Goal: Task Accomplishment & Management: Manage account settings

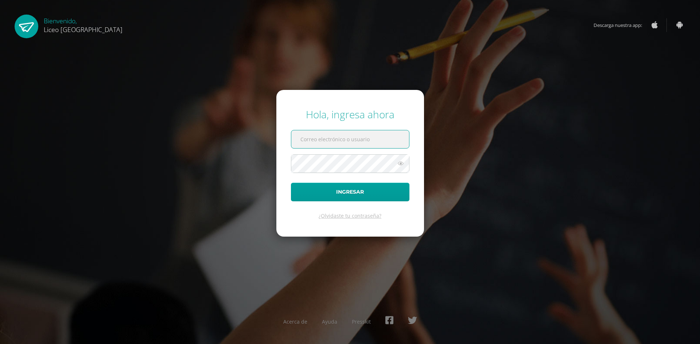
click at [323, 133] on input "text" at bounding box center [350, 139] width 118 height 18
type input "josue.arriola@liceoguatemala.edu.gt"
click at [291, 183] on button "Ingresar" at bounding box center [350, 192] width 118 height 19
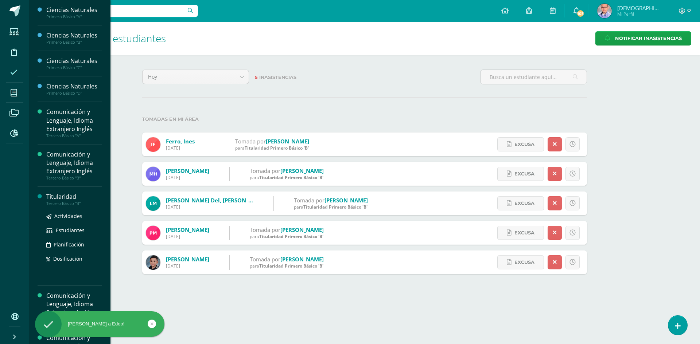
click at [66, 197] on div "Titularidad" at bounding box center [73, 197] width 55 height 8
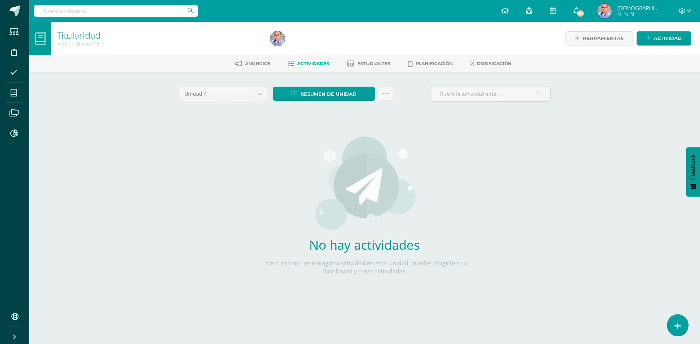
click at [673, 327] on link at bounding box center [677, 325] width 21 height 21
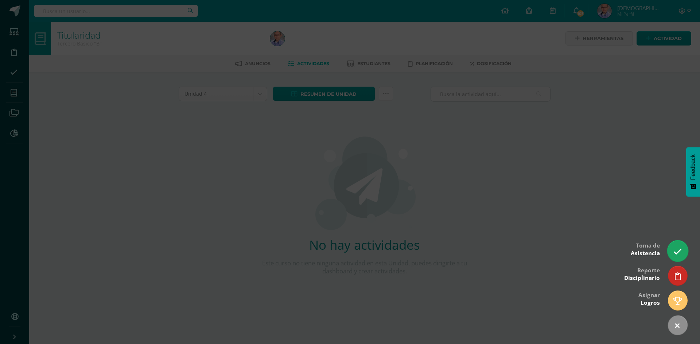
click at [677, 253] on icon at bounding box center [677, 252] width 8 height 8
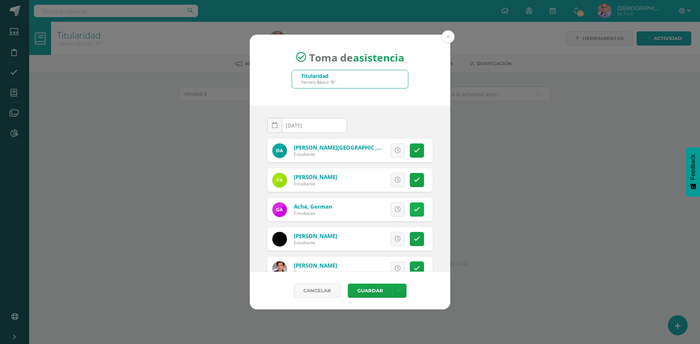
click at [414, 207] on icon at bounding box center [417, 210] width 6 height 6
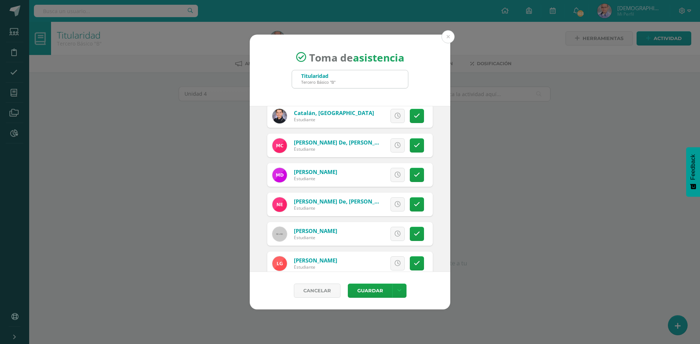
scroll to position [219, 0]
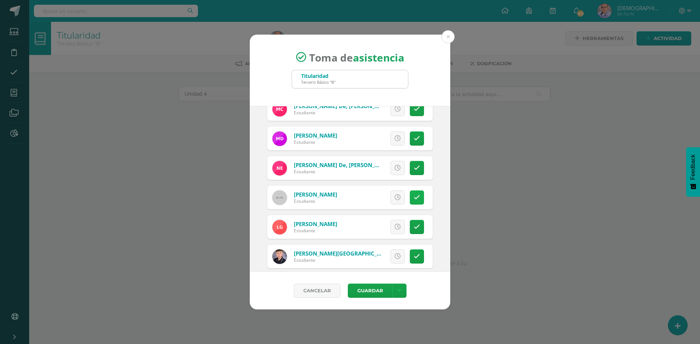
click at [414, 199] on icon at bounding box center [417, 198] width 6 height 6
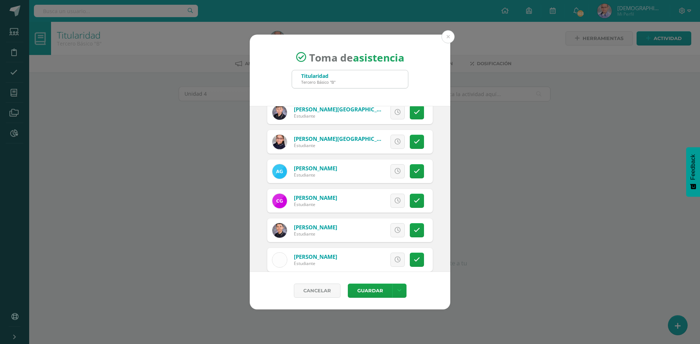
scroll to position [364, 0]
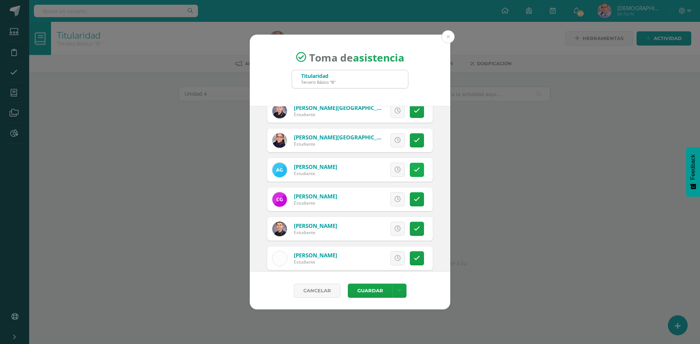
click at [410, 169] on link at bounding box center [417, 170] width 14 height 14
click at [414, 230] on icon at bounding box center [417, 229] width 6 height 6
click at [414, 259] on icon at bounding box center [417, 258] width 6 height 6
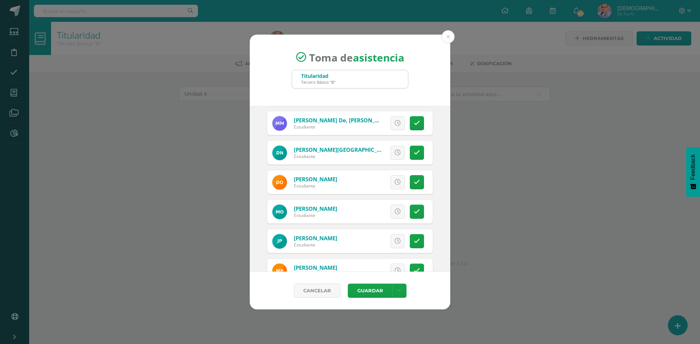
scroll to position [802, 0]
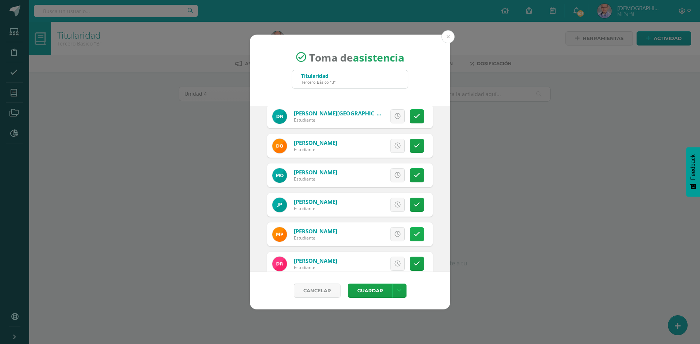
click at [411, 238] on link at bounding box center [417, 234] width 14 height 14
click at [380, 294] on button "Guardar" at bounding box center [370, 291] width 44 height 14
